Goal: Obtain resource: Download file/media

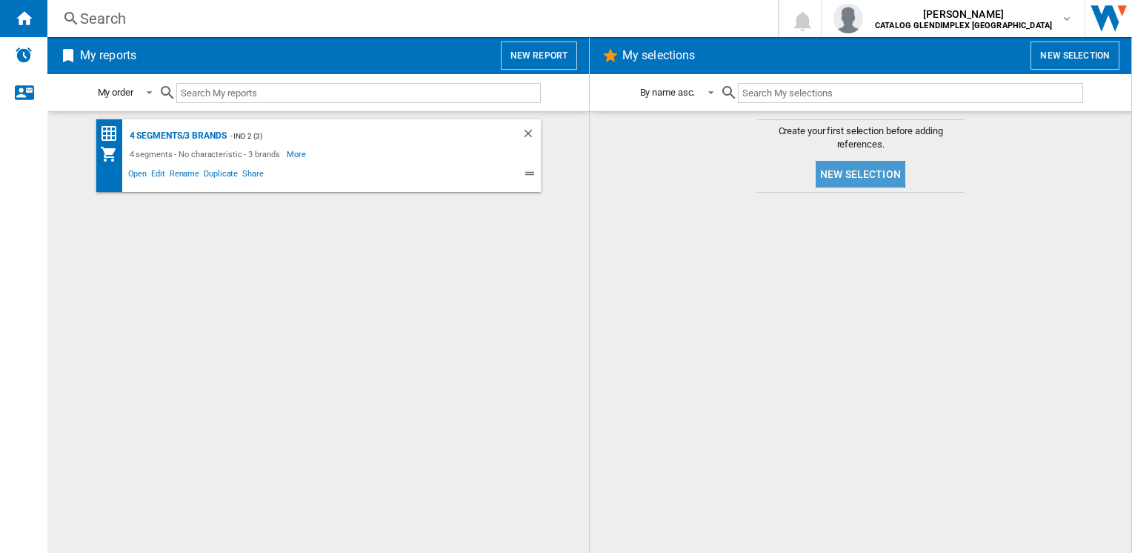
click at [845, 170] on button "New selection" at bounding box center [861, 174] width 90 height 27
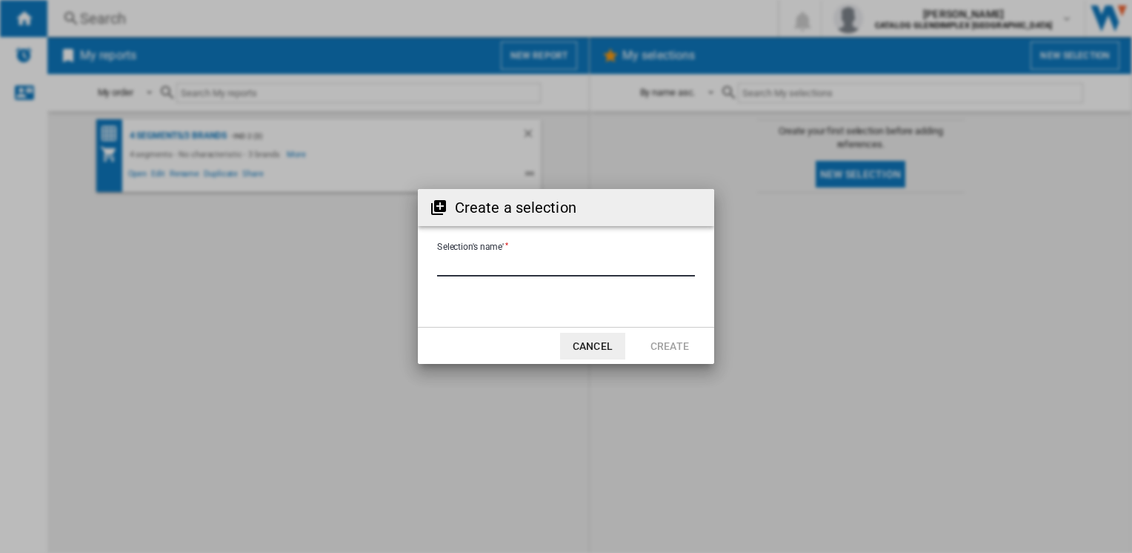
click at [552, 265] on input "Selection's name'" at bounding box center [566, 265] width 258 height 22
click at [602, 347] on button "Cancel" at bounding box center [592, 346] width 65 height 27
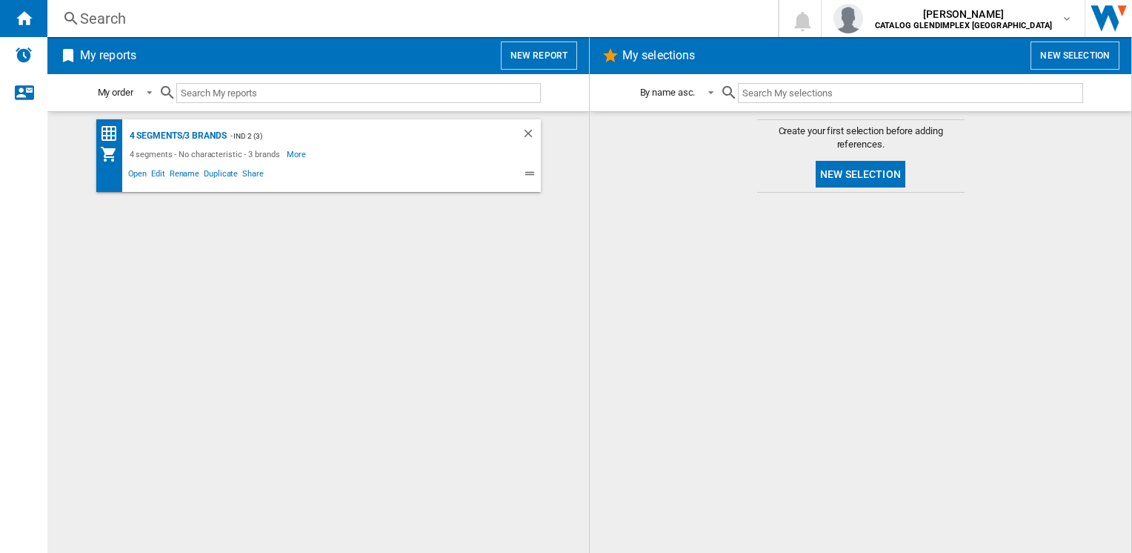
click at [539, 64] on button "New report" at bounding box center [539, 55] width 76 height 28
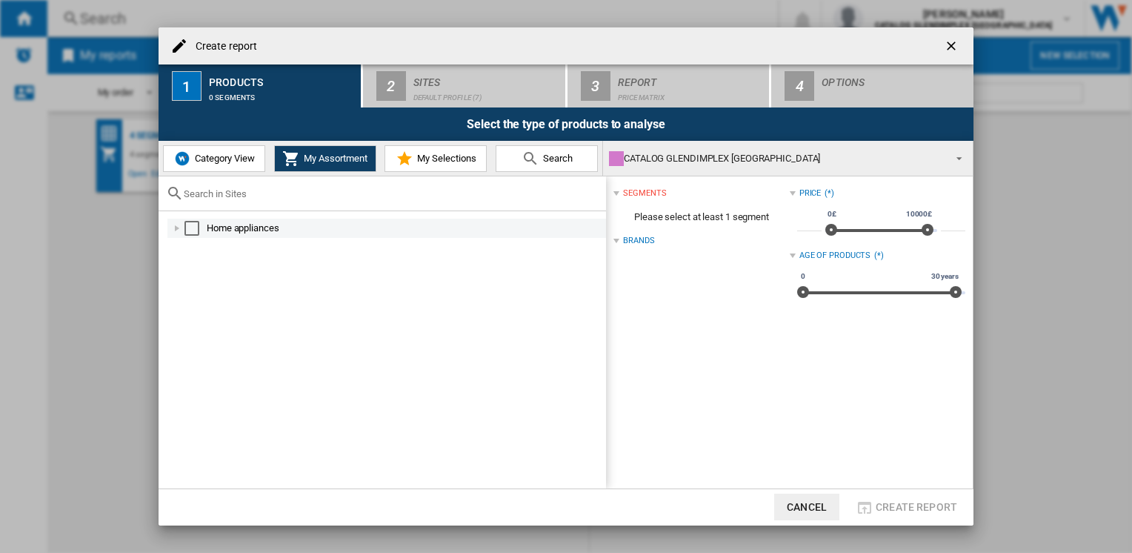
click at [181, 226] on div at bounding box center [177, 228] width 15 height 15
click at [193, 231] on div "Select" at bounding box center [192, 228] width 15 height 15
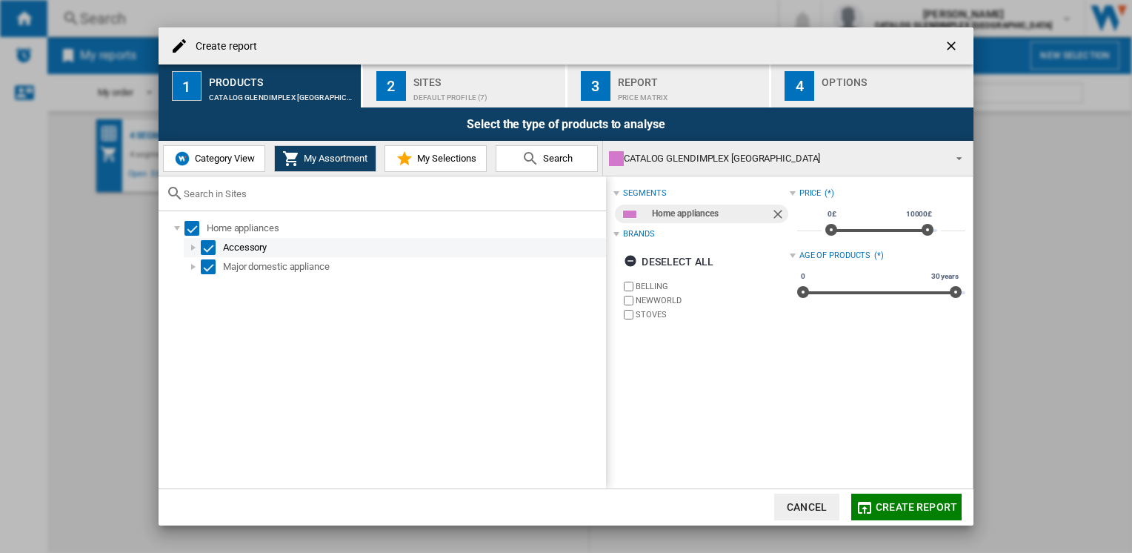
click at [205, 250] on div "Select" at bounding box center [208, 247] width 15 height 15
click at [194, 266] on div at bounding box center [193, 266] width 15 height 15
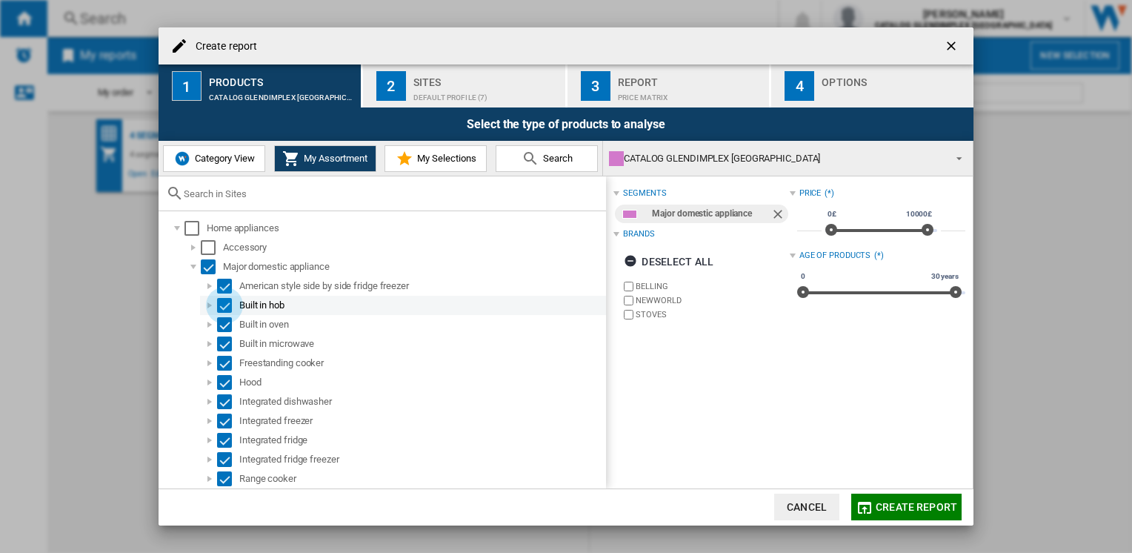
click at [222, 304] on div "Select" at bounding box center [224, 305] width 15 height 15
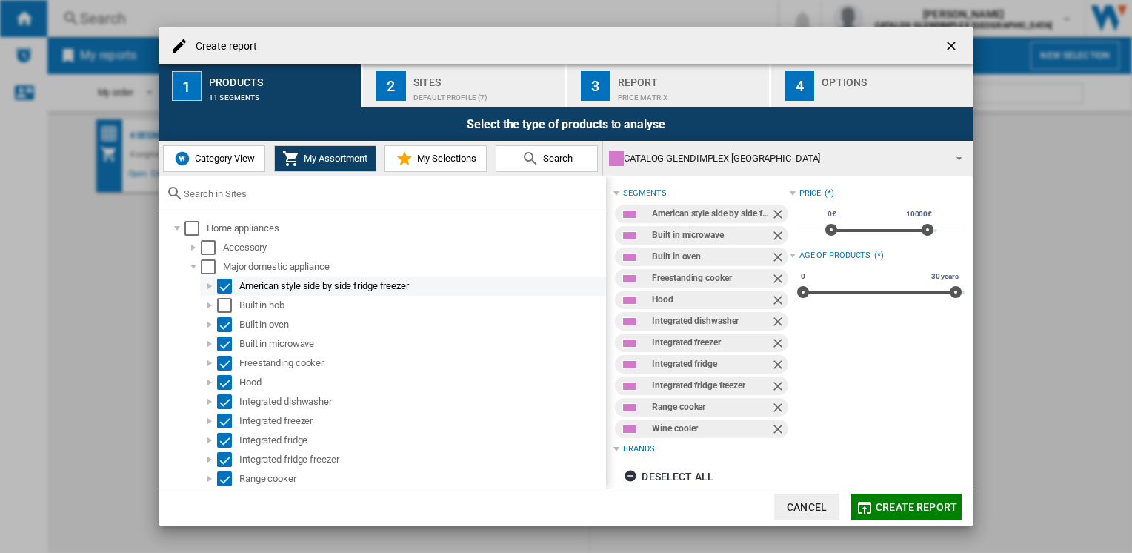
click at [224, 288] on div "Select" at bounding box center [224, 286] width 15 height 15
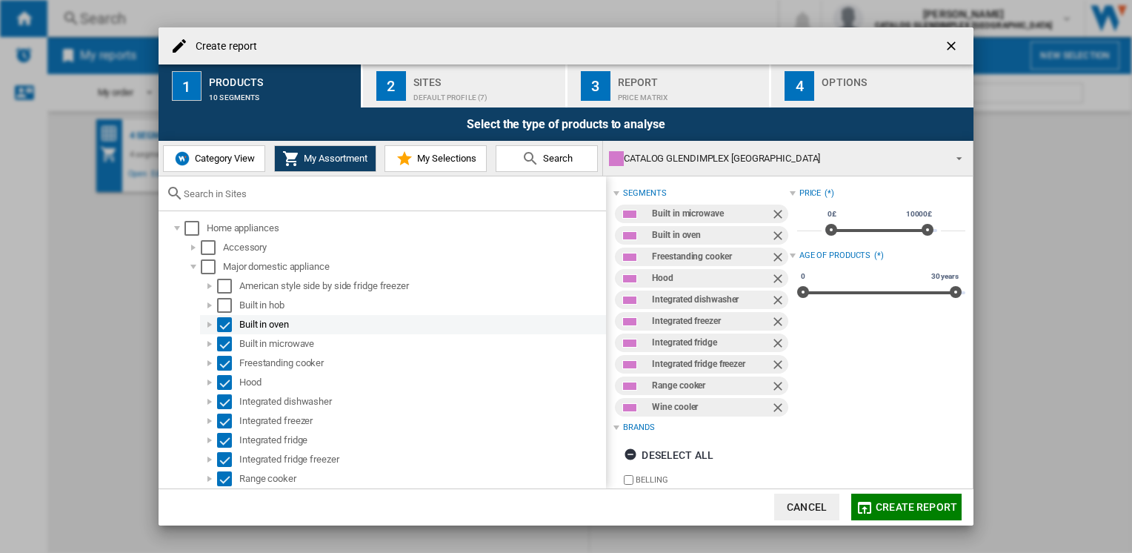
click at [226, 324] on div "Select" at bounding box center [224, 324] width 15 height 15
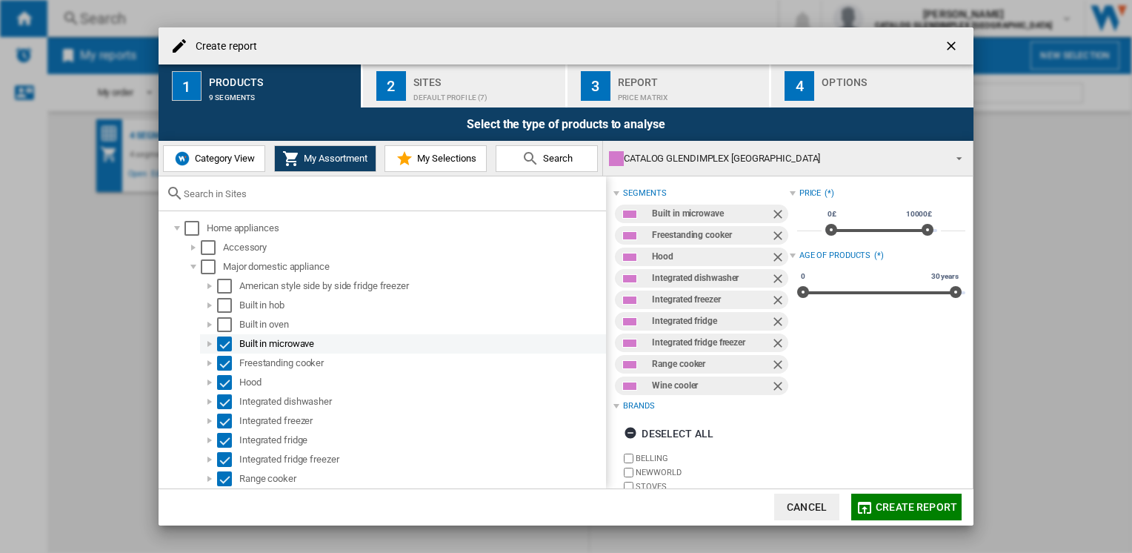
click at [226, 340] on div "Select" at bounding box center [224, 343] width 15 height 15
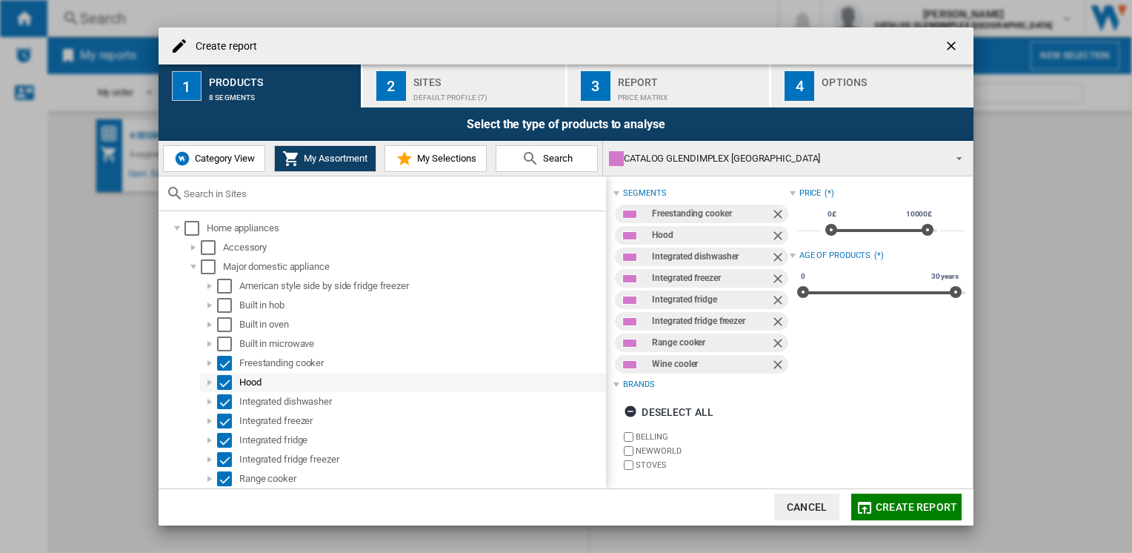
click at [225, 380] on div "Select" at bounding box center [224, 382] width 15 height 15
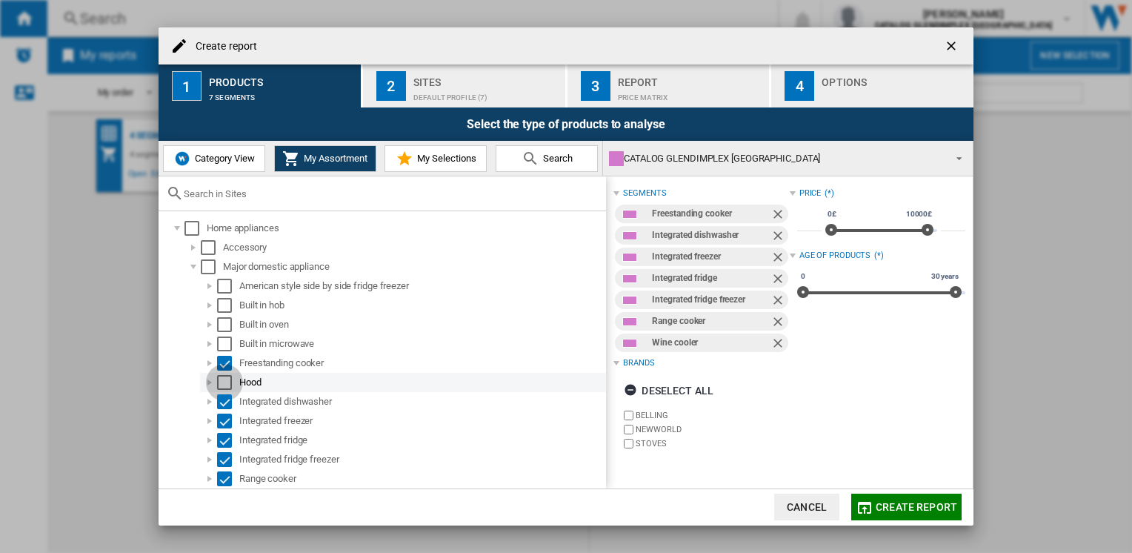
click at [225, 380] on div "Select" at bounding box center [224, 382] width 15 height 15
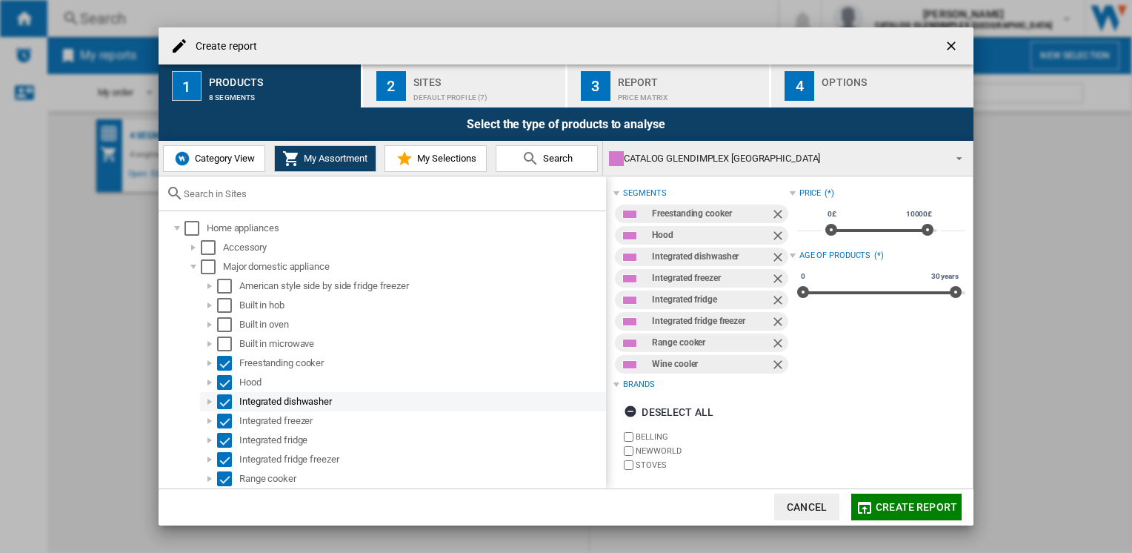
click at [227, 404] on div "Select" at bounding box center [224, 401] width 15 height 15
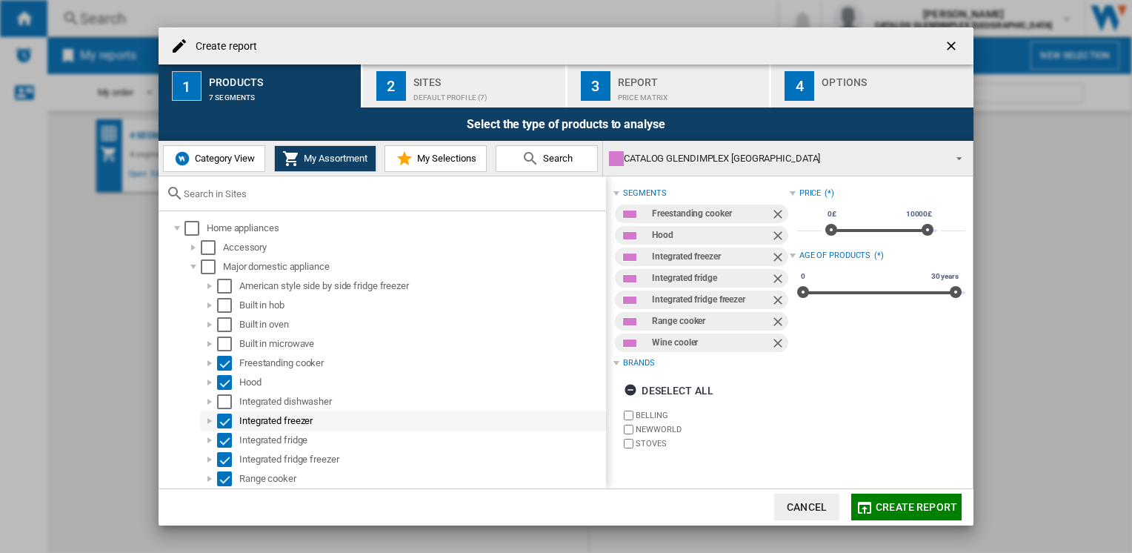
click at [227, 422] on div "Select" at bounding box center [224, 420] width 15 height 15
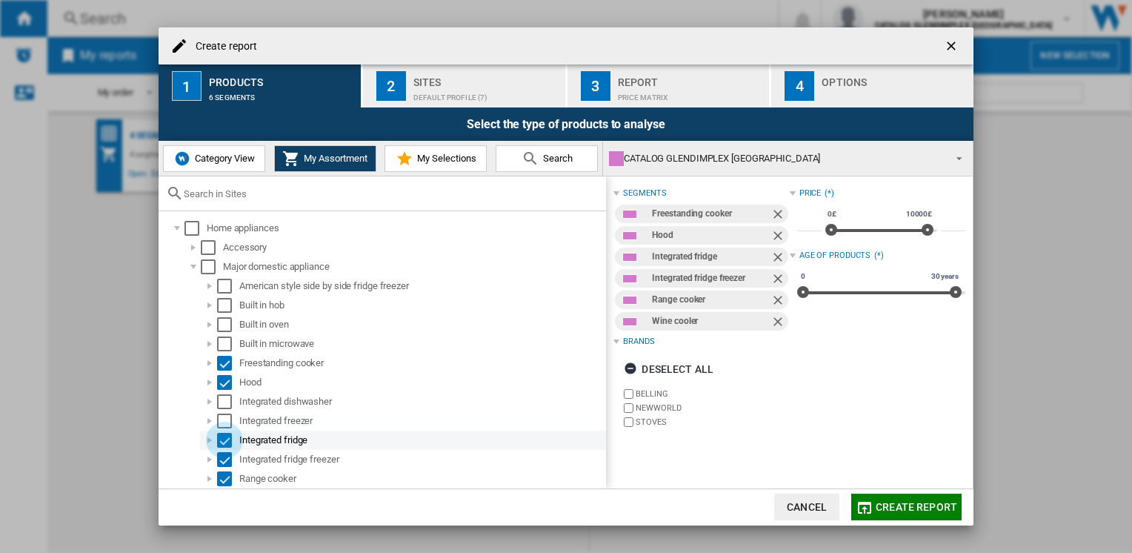
click at [229, 440] on div "Select" at bounding box center [224, 440] width 15 height 15
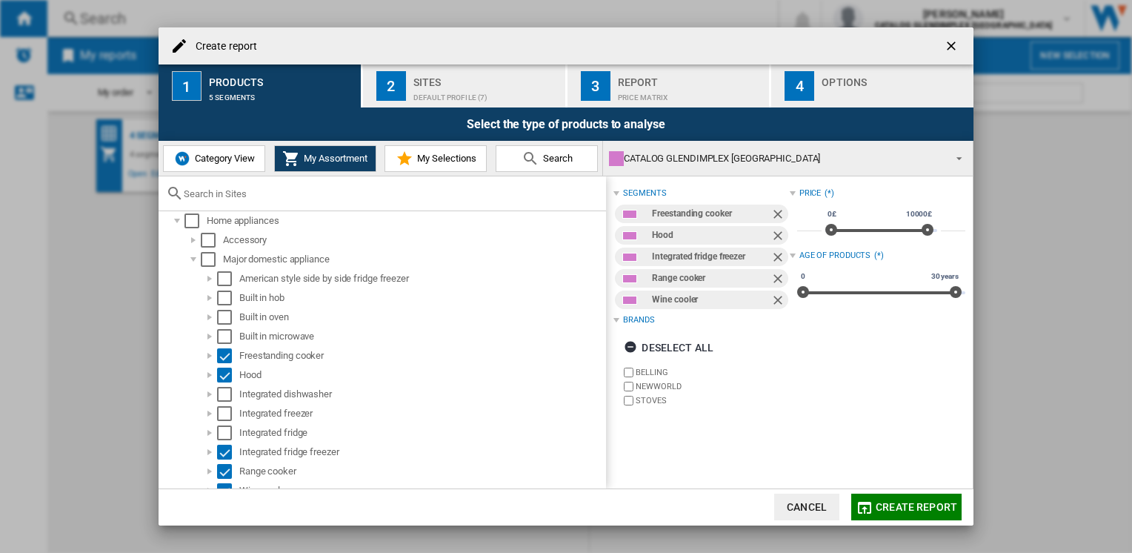
scroll to position [19, 0]
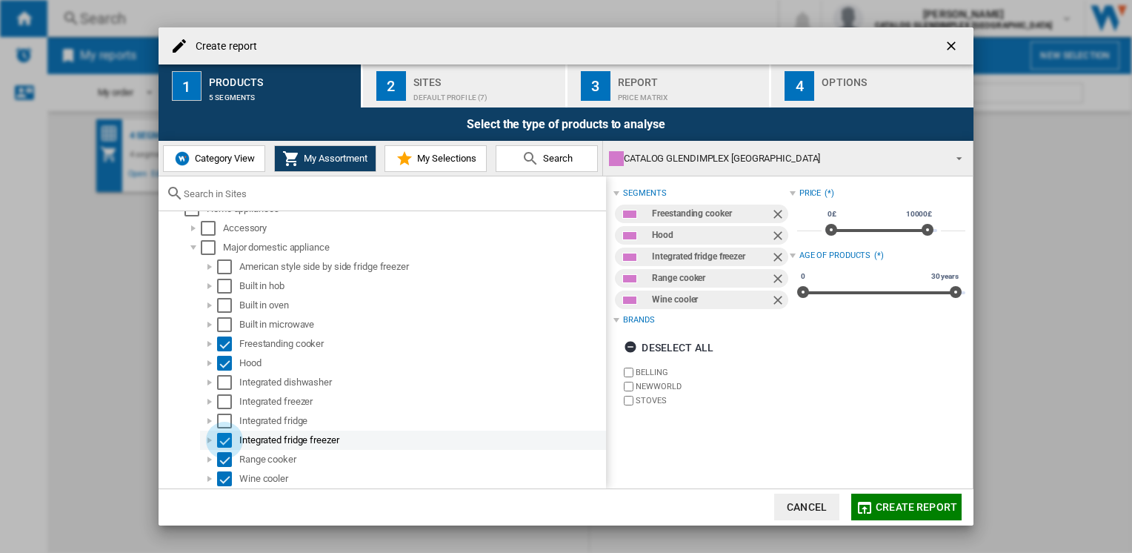
click at [225, 440] on div "Select" at bounding box center [224, 440] width 15 height 15
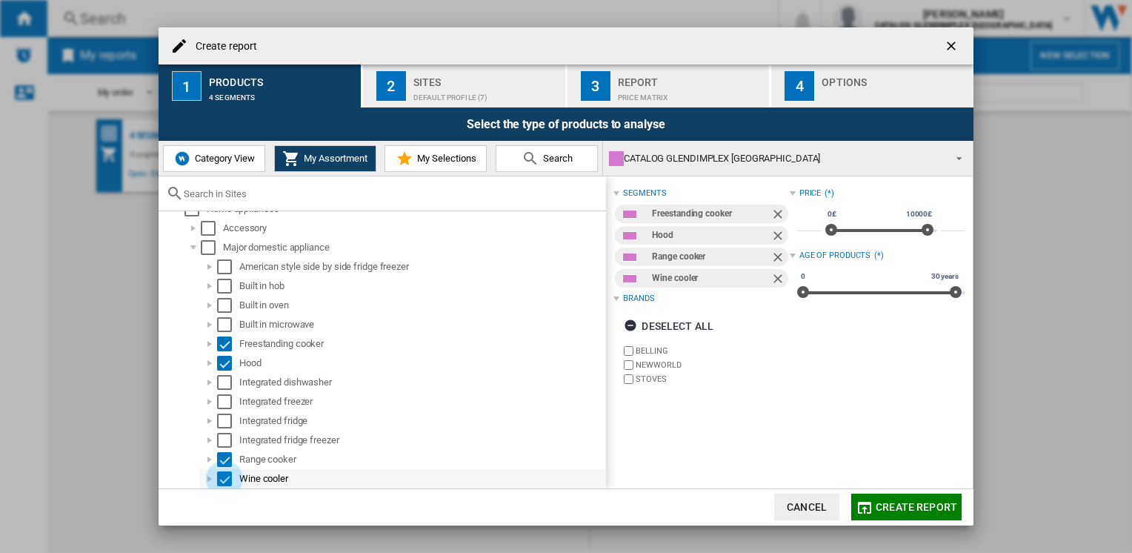
click at [228, 474] on div "Select" at bounding box center [224, 478] width 15 height 15
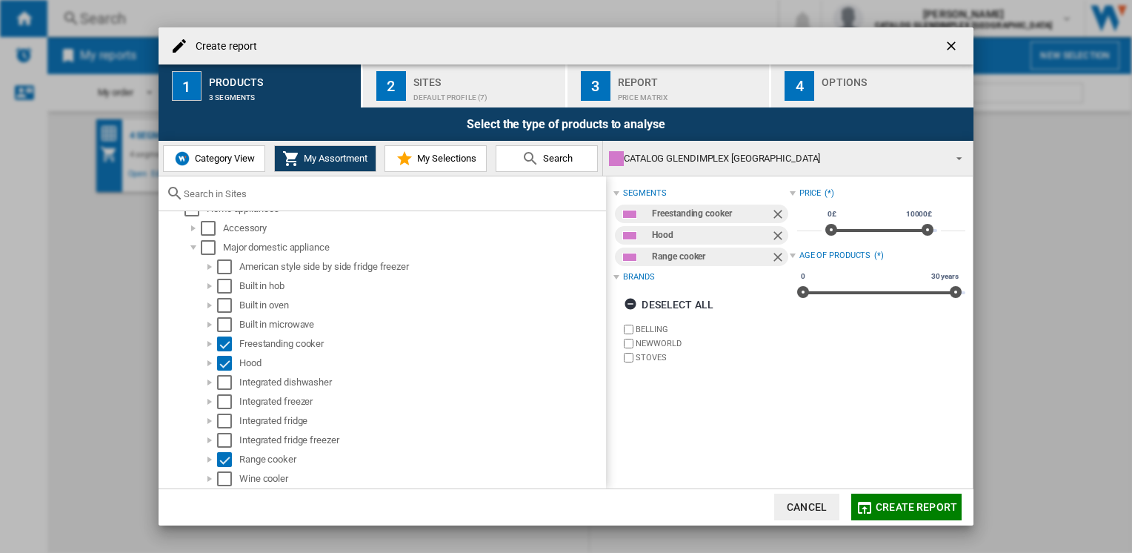
scroll to position [28, 0]
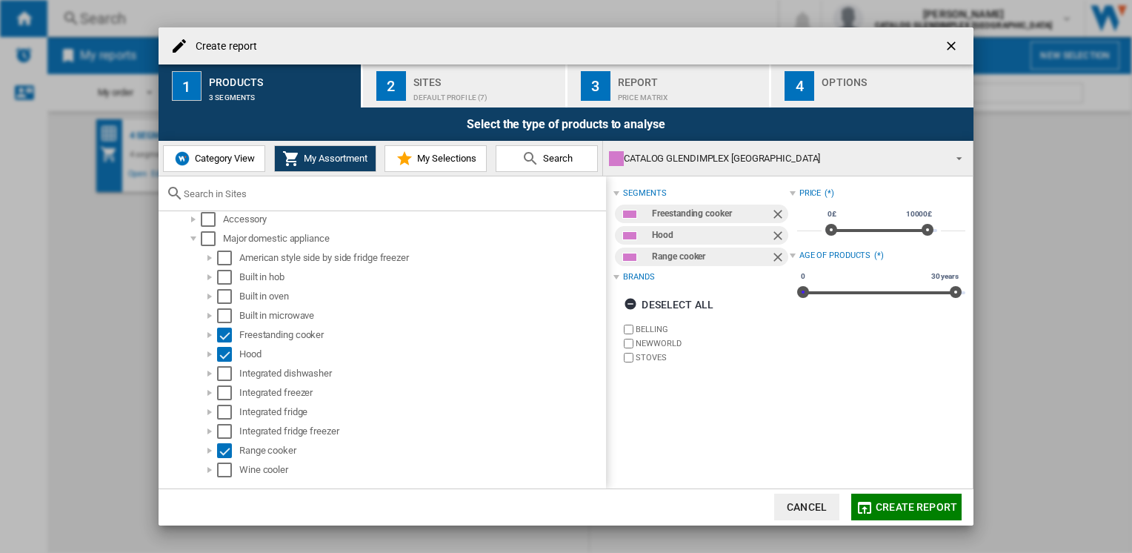
drag, startPoint x: 800, startPoint y: 293, endPoint x: 783, endPoint y: 289, distance: 16.9
click at [783, 289] on div "segments Freestanding cooker Hood Range cooker Brands Deselect all [GEOGRAPHIC_…" at bounding box center [790, 278] width 352 height 188
click at [952, 294] on span at bounding box center [956, 292] width 12 height 12
drag, startPoint x: 952, startPoint y: 294, endPoint x: 815, endPoint y: 294, distance: 137.1
click at [815, 294] on span at bounding box center [819, 292] width 12 height 12
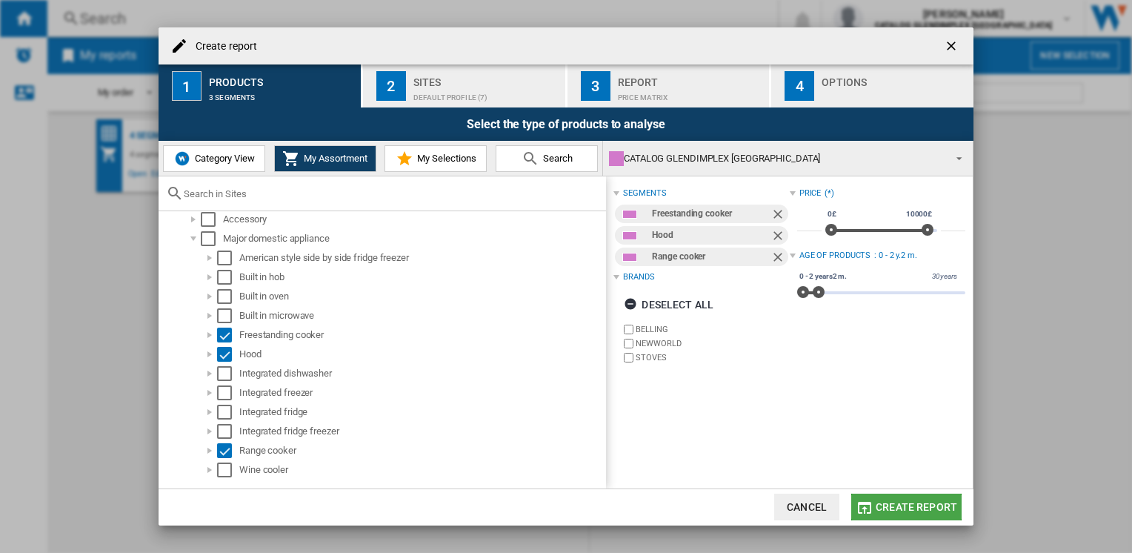
click at [924, 505] on span "Create report" at bounding box center [917, 507] width 82 height 12
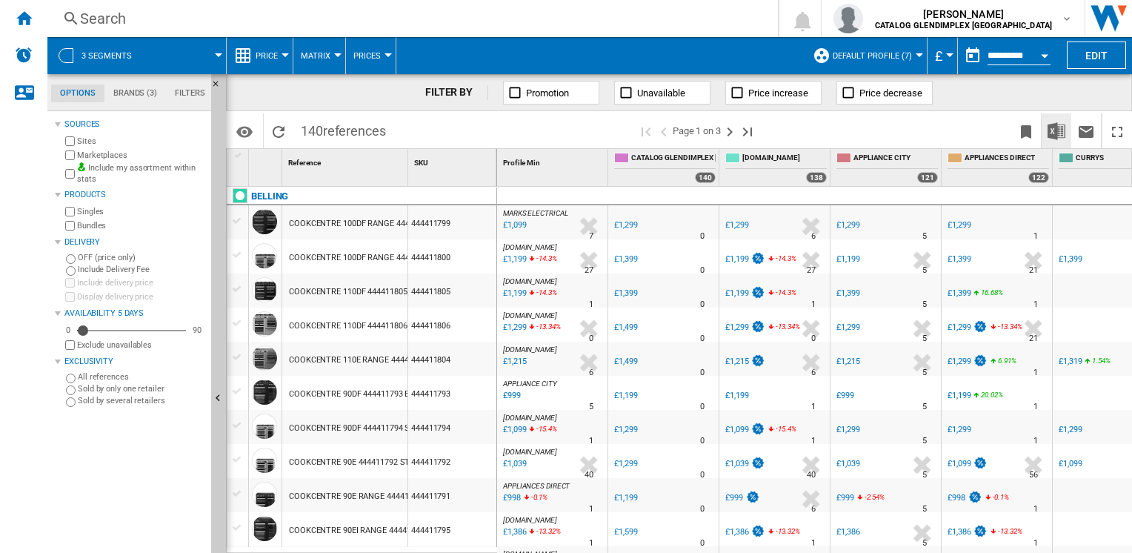
click at [1055, 130] on img "Download in Excel" at bounding box center [1057, 131] width 18 height 18
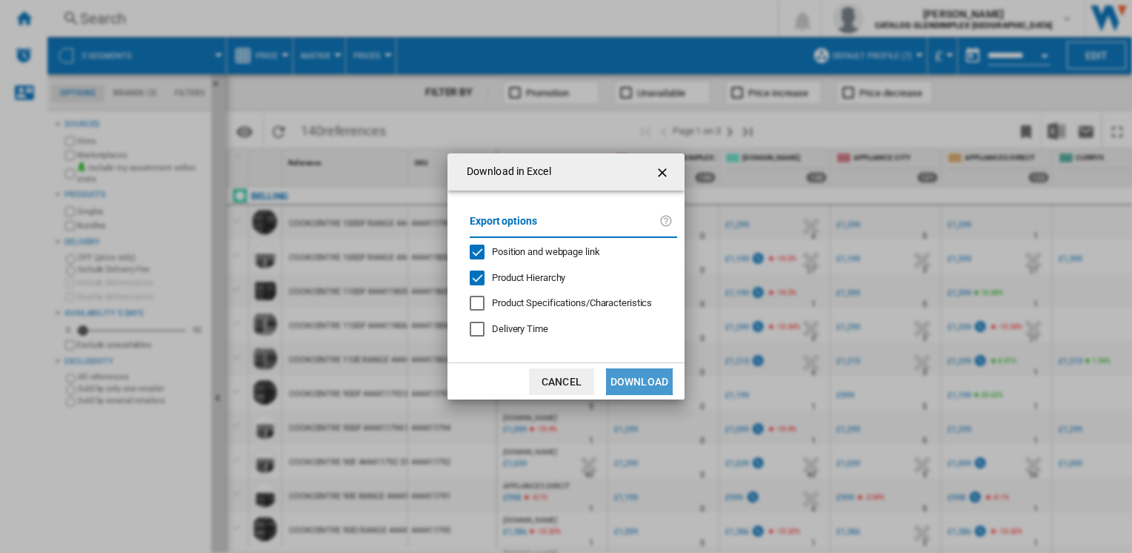
click at [631, 381] on button "Download" at bounding box center [639, 381] width 67 height 27
